Goal: Task Accomplishment & Management: Complete application form

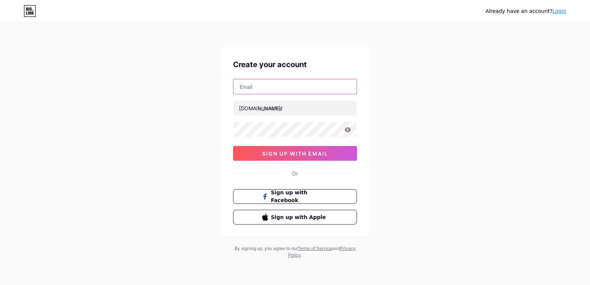
click at [287, 87] on input "text" at bounding box center [294, 86] width 123 height 15
type input "[EMAIL_ADDRESS][DOMAIN_NAME]"
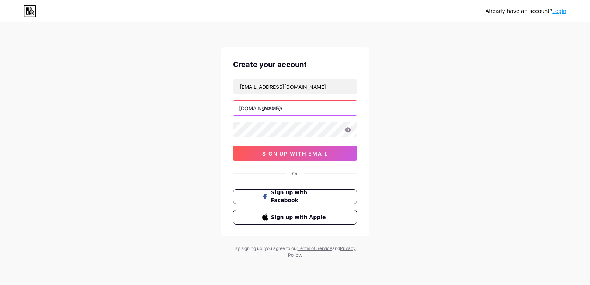
click at [295, 107] on input "text" at bounding box center [294, 108] width 123 height 15
paste input "daculadental125"
type input "daculadental125"
click at [347, 129] on icon at bounding box center [347, 129] width 7 height 5
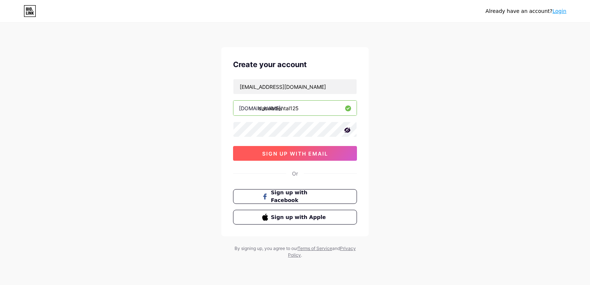
click at [313, 154] on span "sign up with email" at bounding box center [295, 153] width 66 height 6
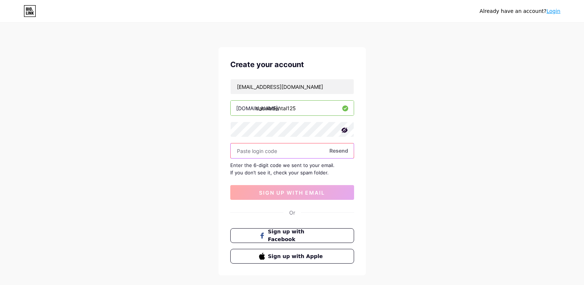
paste input "732768"
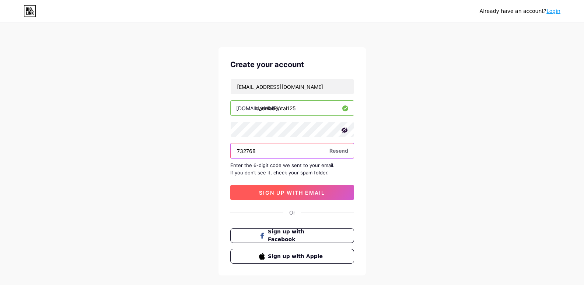
type input "732768"
click at [278, 190] on span "sign up with email" at bounding box center [292, 192] width 66 height 6
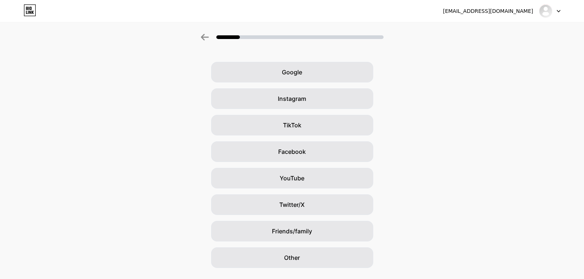
scroll to position [38, 0]
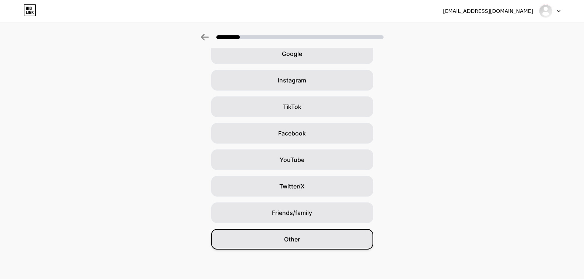
click at [304, 247] on div "Other" at bounding box center [292, 239] width 162 height 21
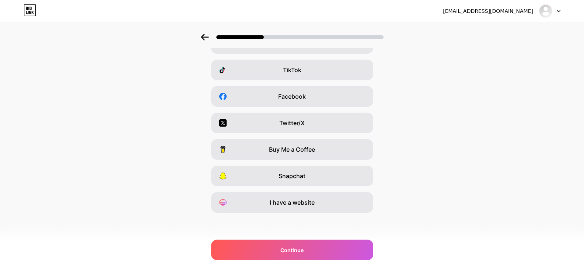
scroll to position [0, 0]
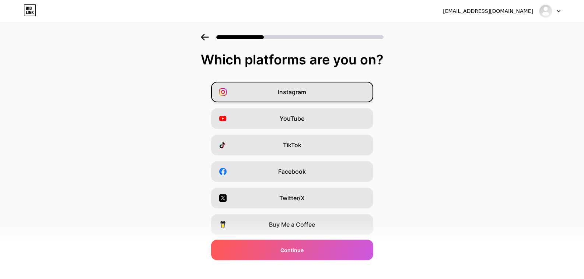
click at [311, 94] on div "Instagram" at bounding box center [292, 92] width 162 height 21
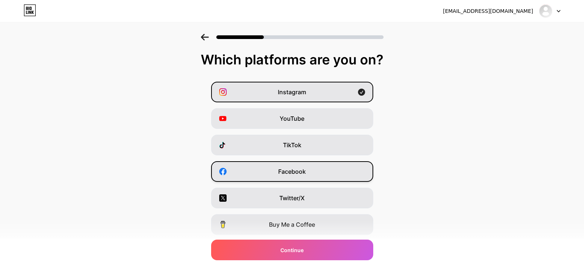
click at [310, 166] on div "Facebook" at bounding box center [292, 171] width 162 height 21
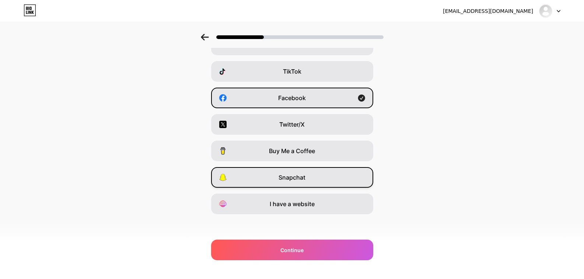
scroll to position [75, 0]
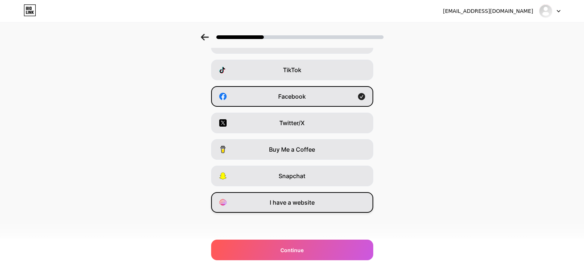
click at [306, 198] on span "I have a website" at bounding box center [292, 202] width 45 height 9
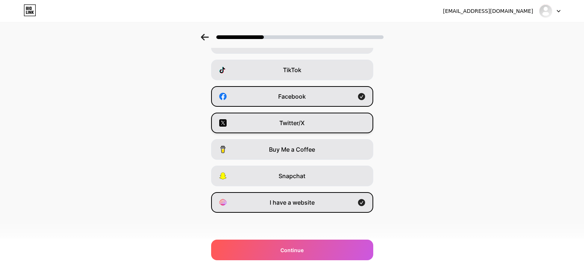
click at [311, 125] on div "Twitter/X" at bounding box center [292, 123] width 162 height 21
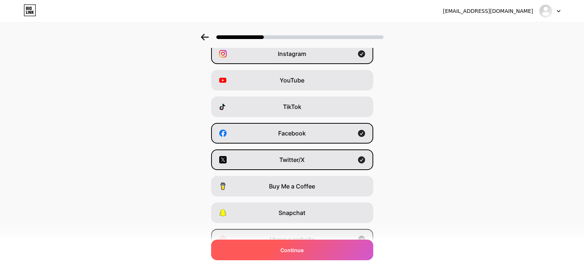
click at [319, 246] on div "Continue" at bounding box center [292, 250] width 162 height 21
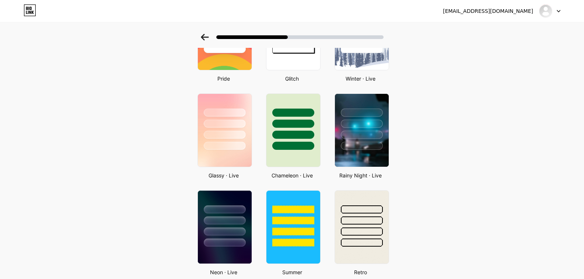
scroll to position [0, 0]
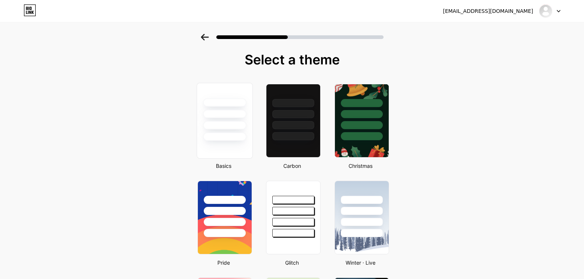
click at [245, 121] on div at bounding box center [224, 112] width 55 height 58
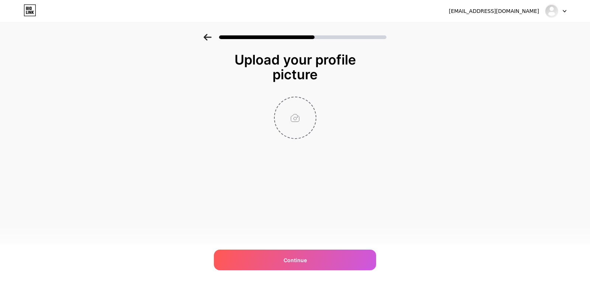
click at [299, 117] on input "file" at bounding box center [295, 117] width 41 height 41
type input "C:\fakepath\logo2.png"
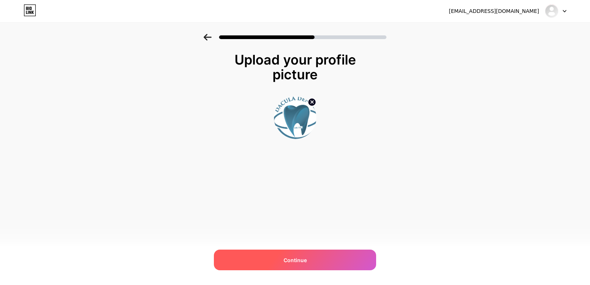
click at [318, 263] on div "Continue" at bounding box center [295, 259] width 162 height 21
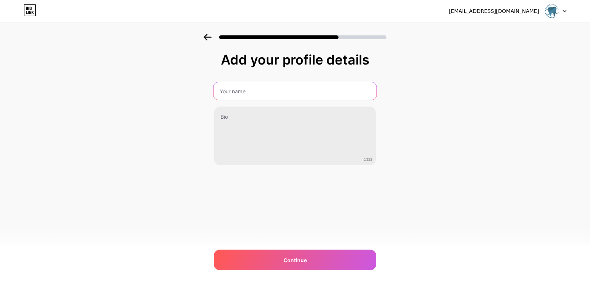
click at [275, 94] on input "text" at bounding box center [294, 91] width 163 height 18
type input "Dacula Dental Associates LLC"
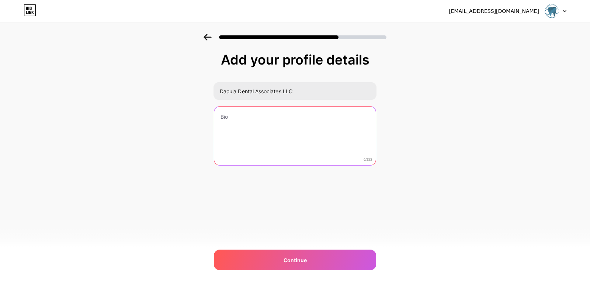
click at [283, 118] on textarea at bounding box center [294, 136] width 161 height 59
paste textarea "Dacula Dental Associates delivers personalized dental care using advanced techn…"
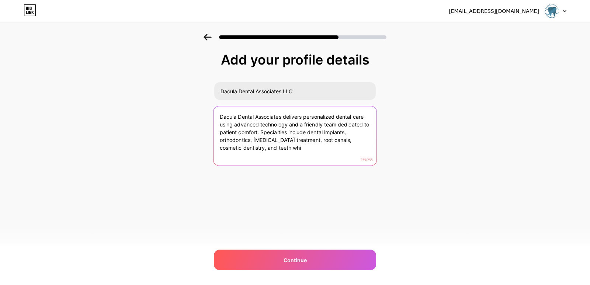
drag, startPoint x: 261, startPoint y: 133, endPoint x: 284, endPoint y: 153, distance: 30.1
click at [283, 153] on textarea "Dacula Dental Associates delivers personalized dental care using advanced techn…" at bounding box center [294, 136] width 163 height 60
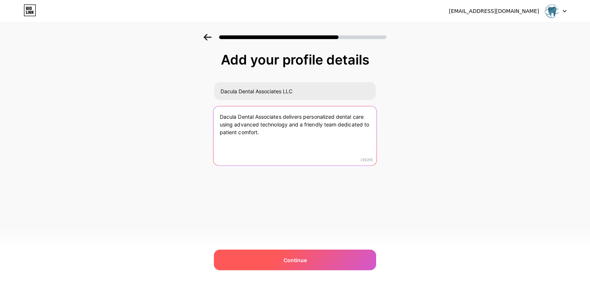
type textarea "Dacula Dental Associates delivers personalized dental care using advanced techn…"
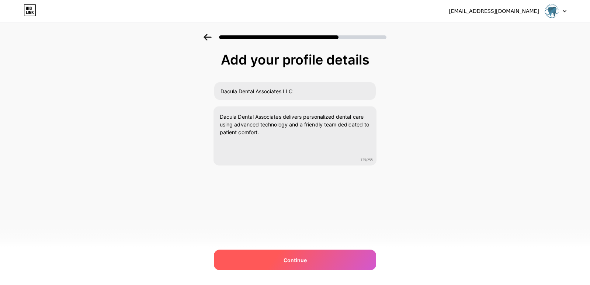
click at [301, 259] on span "Continue" at bounding box center [294, 260] width 23 height 8
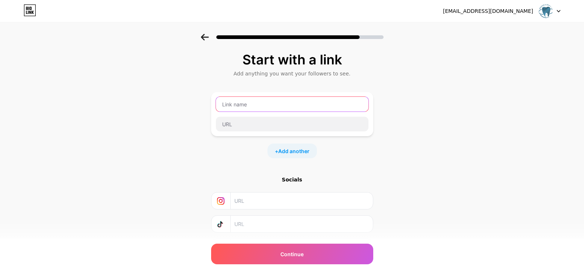
click at [287, 109] on input "text" at bounding box center [292, 104] width 153 height 15
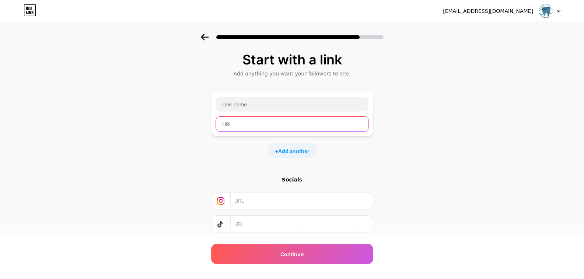
click at [255, 126] on input "text" at bounding box center [292, 124] width 153 height 15
paste input "[URL][DOMAIN_NAME]"
type input "[URL][DOMAIN_NAME]"
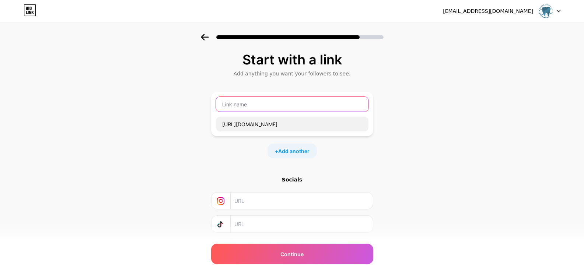
click at [237, 102] on input "text" at bounding box center [292, 104] width 153 height 15
paste input "Dacula Dental"
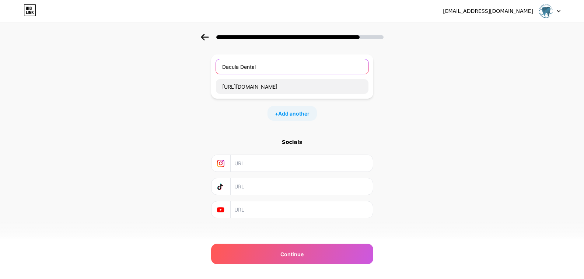
scroll to position [43, 0]
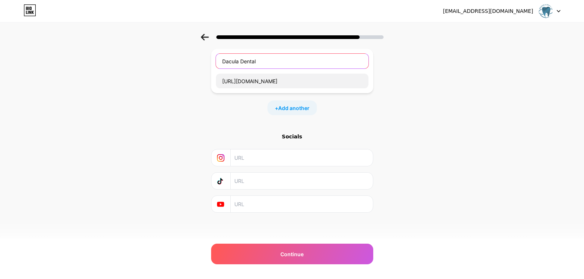
type input "Dacula Dental"
click at [273, 161] on input "text" at bounding box center [301, 158] width 134 height 17
paste input "[URL][DOMAIN_NAME]"
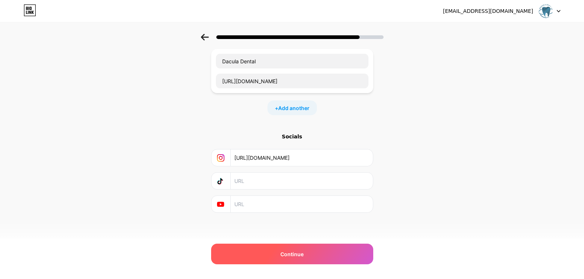
type input "[URL][DOMAIN_NAME]"
click at [295, 254] on span "Continue" at bounding box center [291, 255] width 23 height 8
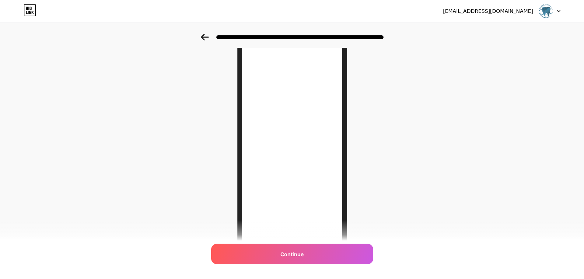
scroll to position [54, 0]
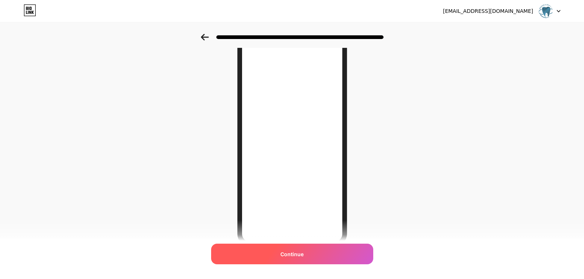
click at [307, 250] on div "Continue" at bounding box center [292, 254] width 162 height 21
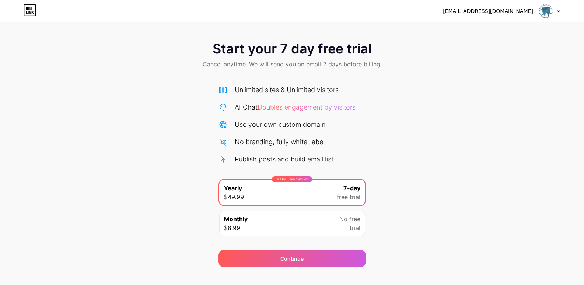
click at [543, 15] on img at bounding box center [546, 11] width 14 height 14
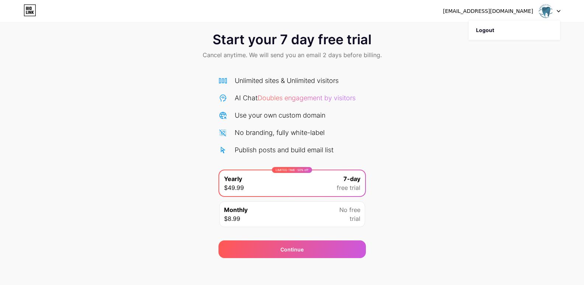
scroll to position [12, 0]
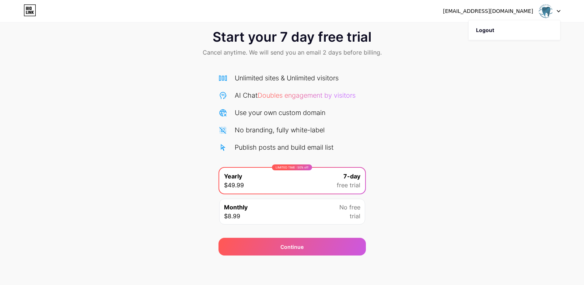
click at [324, 211] on div "Monthly $8.99 No free trial" at bounding box center [292, 212] width 146 height 26
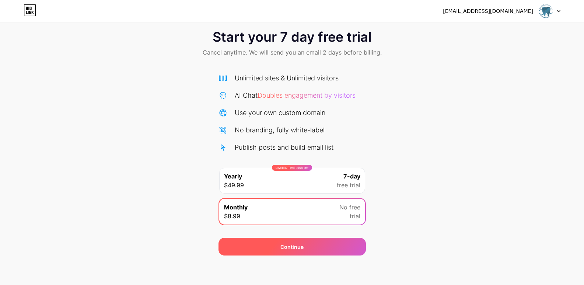
click at [336, 248] on div "Continue" at bounding box center [292, 247] width 147 height 18
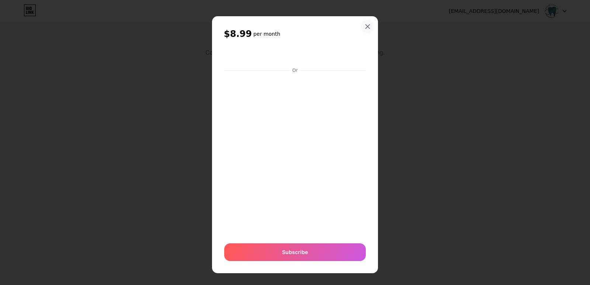
click at [366, 29] on icon at bounding box center [367, 27] width 6 height 6
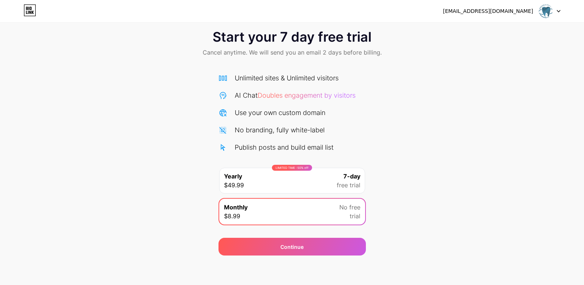
click at [547, 8] on img at bounding box center [546, 11] width 14 height 14
click at [498, 9] on div "[EMAIL_ADDRESS][DOMAIN_NAME]" at bounding box center [488, 11] width 90 height 8
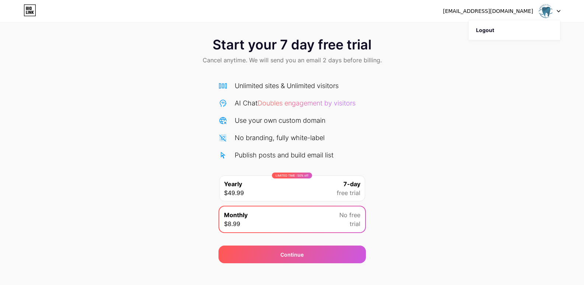
scroll to position [0, 0]
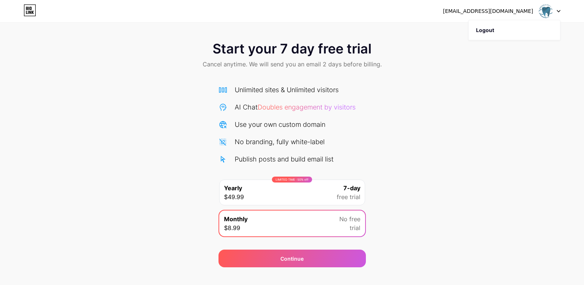
click at [29, 11] on icon at bounding box center [30, 12] width 2 height 3
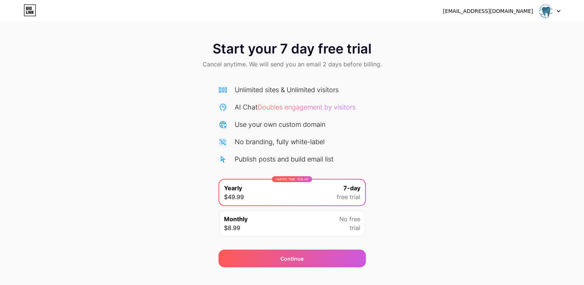
click at [29, 11] on icon at bounding box center [30, 12] width 2 height 3
click at [541, 11] on img at bounding box center [546, 11] width 14 height 14
click at [518, 13] on div "[EMAIL_ADDRESS][DOMAIN_NAME]" at bounding box center [488, 11] width 90 height 8
click at [481, 118] on div "Start your 7 day free trial Cancel anytime. We will send you an email 2 days be…" at bounding box center [292, 150] width 584 height 233
click at [555, 14] on div at bounding box center [549, 10] width 21 height 13
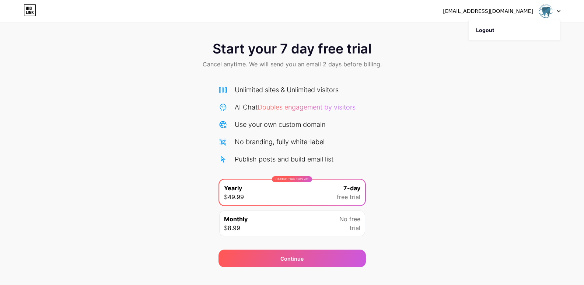
click at [504, 70] on div "Start your 7 day free trial Cancel anytime. We will send you an email 2 days be…" at bounding box center [292, 55] width 584 height 43
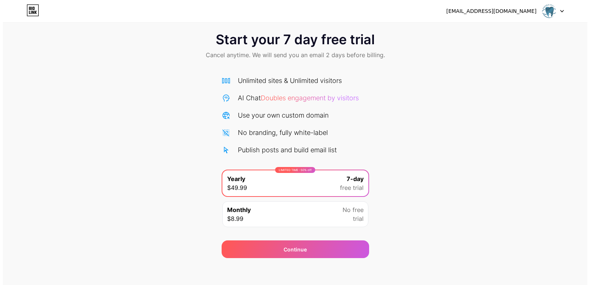
scroll to position [12, 0]
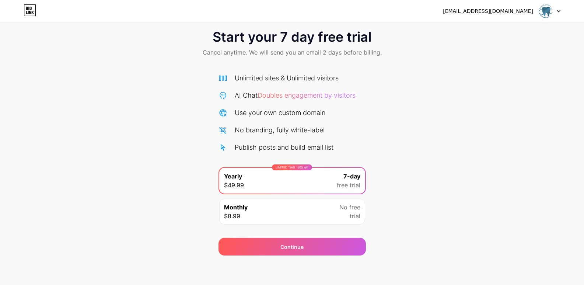
click at [335, 198] on div "Monthly $8.99 No free trial" at bounding box center [292, 211] width 147 height 27
click at [335, 207] on div "Monthly $8.99 No free trial" at bounding box center [292, 212] width 146 height 26
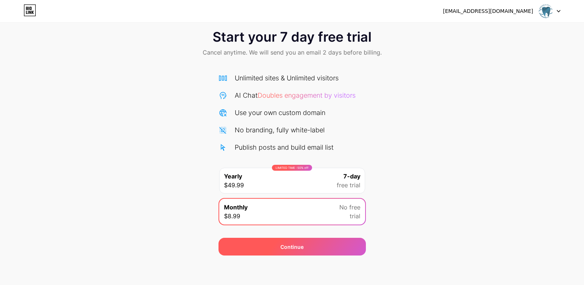
click at [310, 251] on div "Continue" at bounding box center [292, 247] width 147 height 18
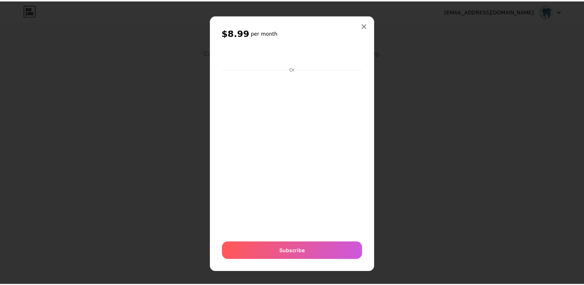
scroll to position [0, 0]
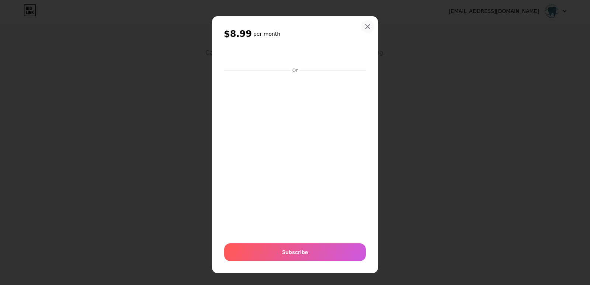
click at [364, 29] on icon at bounding box center [367, 27] width 6 height 6
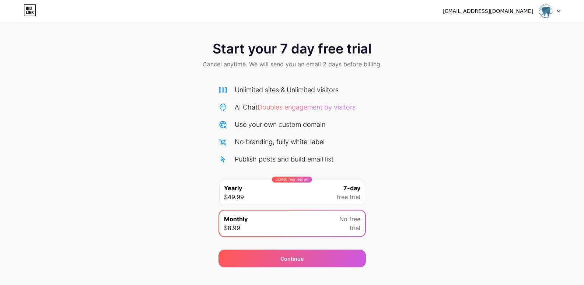
click at [550, 13] on img at bounding box center [546, 11] width 14 height 14
click at [516, 10] on div "[EMAIL_ADDRESS][DOMAIN_NAME]" at bounding box center [488, 11] width 90 height 8
drag, startPoint x: 469, startPoint y: 13, endPoint x: 507, endPoint y: 11, distance: 38.0
click at [507, 11] on div "[EMAIL_ADDRESS][DOMAIN_NAME]" at bounding box center [488, 11] width 90 height 8
copy div "ethanwalters700"
